Goal: Ask a question: Seek information or help from site administrators or community

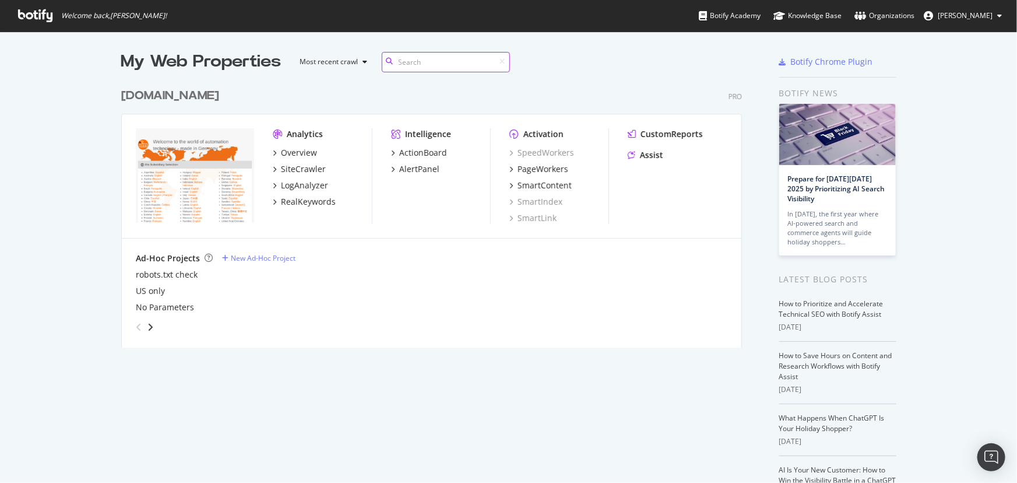
scroll to position [266, 622]
click at [640, 159] on div "Assist" at bounding box center [651, 155] width 23 height 12
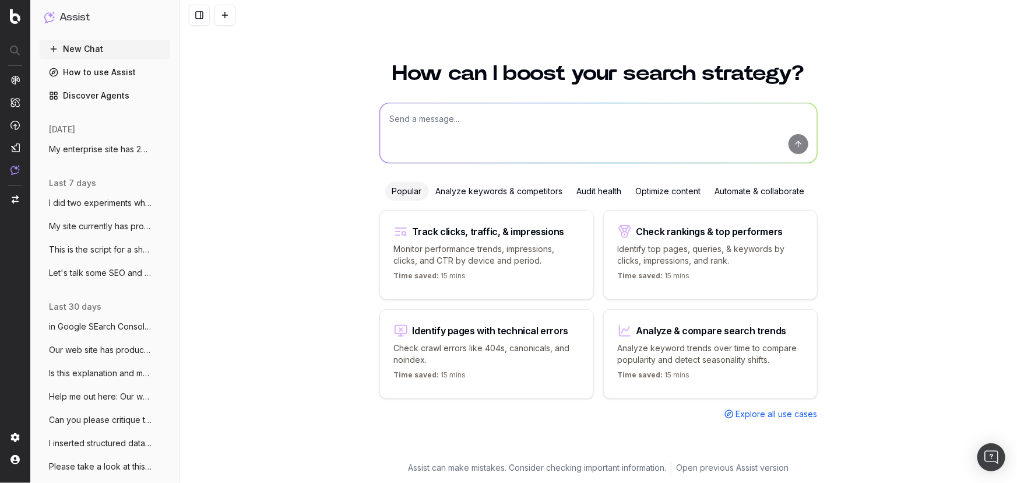
click at [496, 122] on textarea at bounding box center [598, 132] width 437 height 59
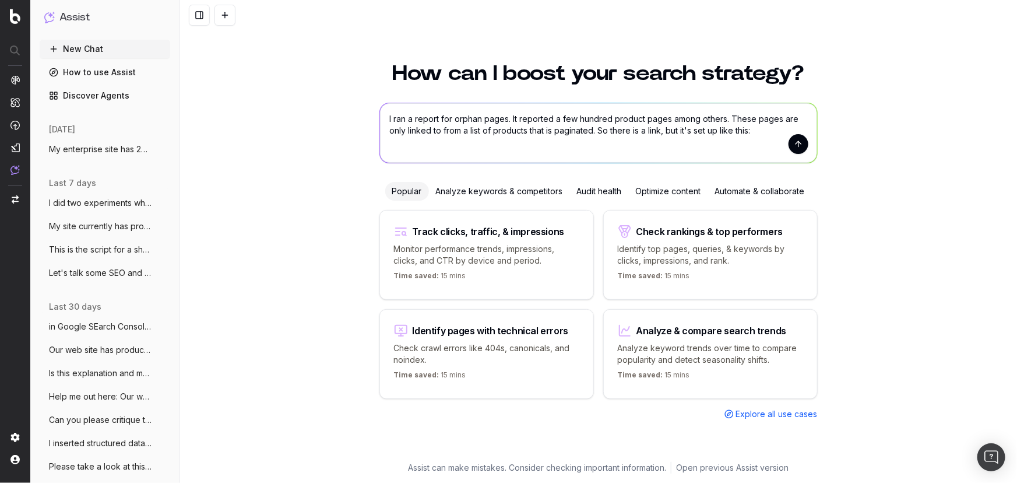
paste textarea "[URL][DOMAIN_NAME]"
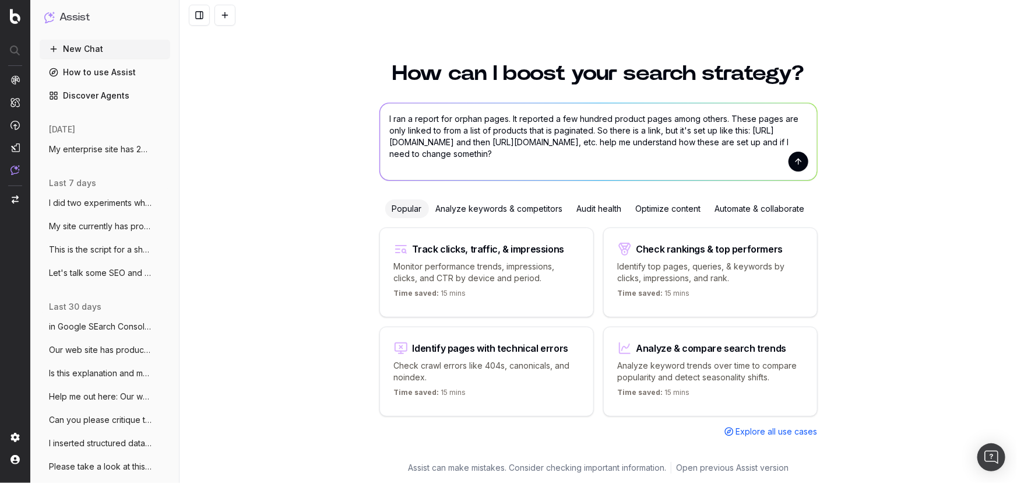
type textarea "I ran a report for orphan pages. It reported a few hundred product pages among …"
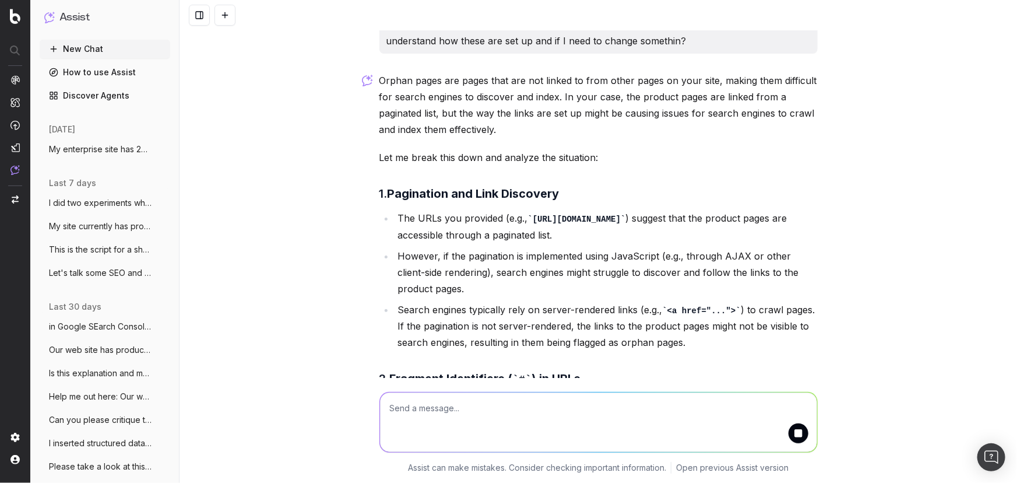
scroll to position [66, 0]
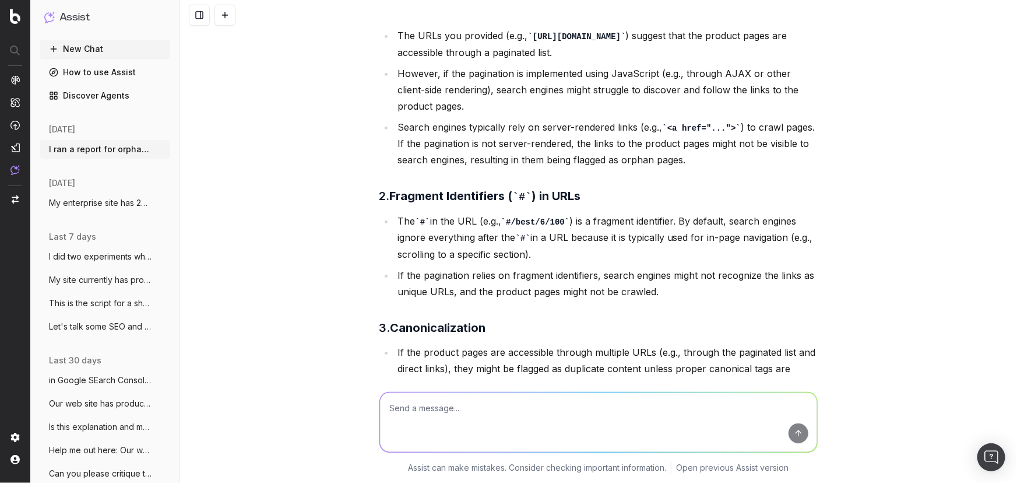
scroll to position [216, 0]
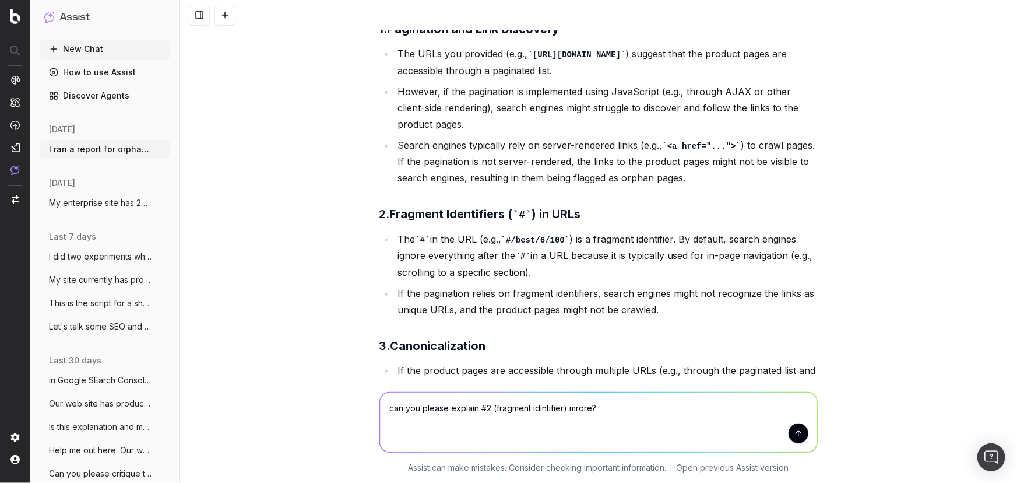
type textarea "can you please explain #2 (fragment idintifier) mrore?"
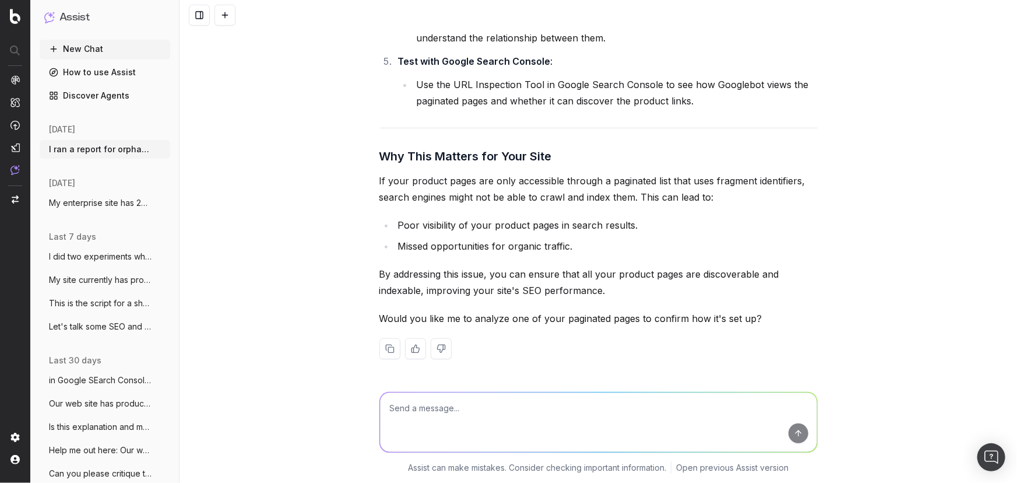
scroll to position [2471, 0]
type textarea "yes please"
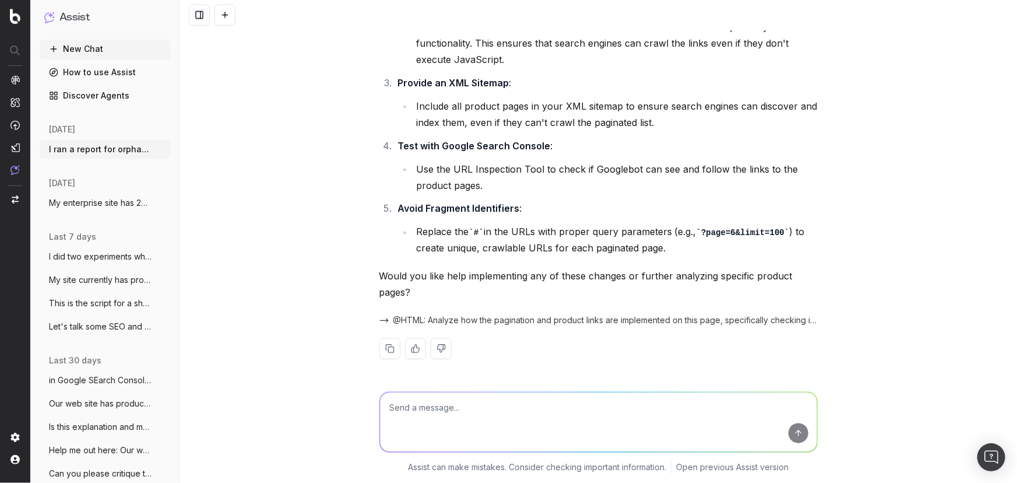
scroll to position [3211, 0]
click at [408, 417] on textarea at bounding box center [598, 421] width 437 height 59
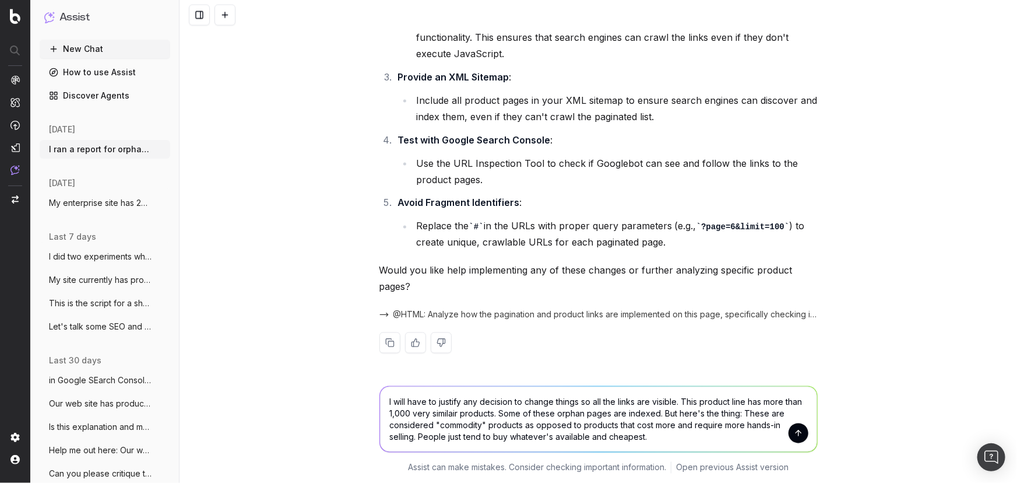
type textarea "I will have to justify any decision to change things so all the links are visib…"
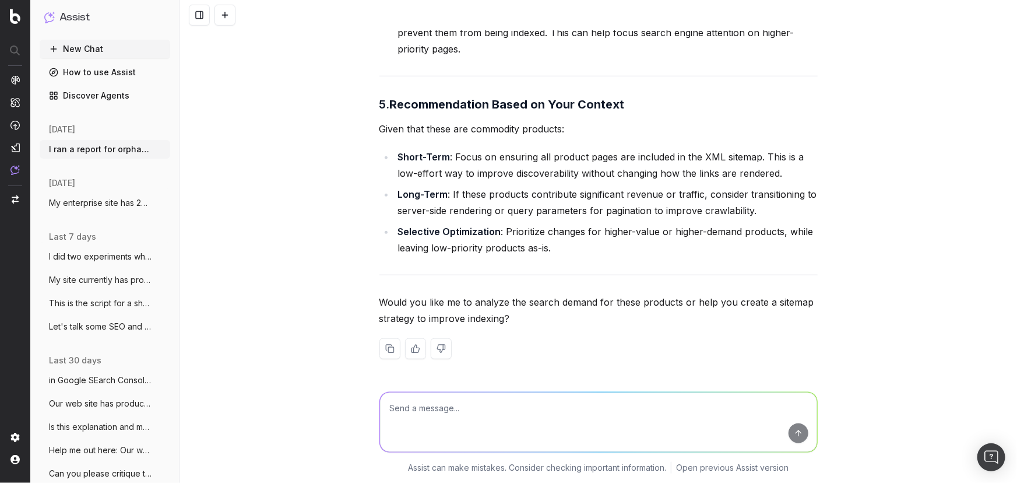
scroll to position [4964, 0]
